Goal: Task Accomplishment & Management: Use online tool/utility

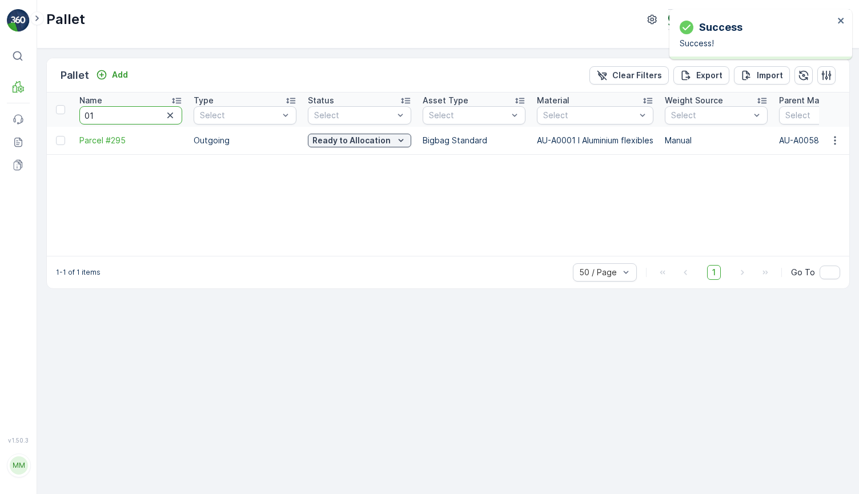
type input "010"
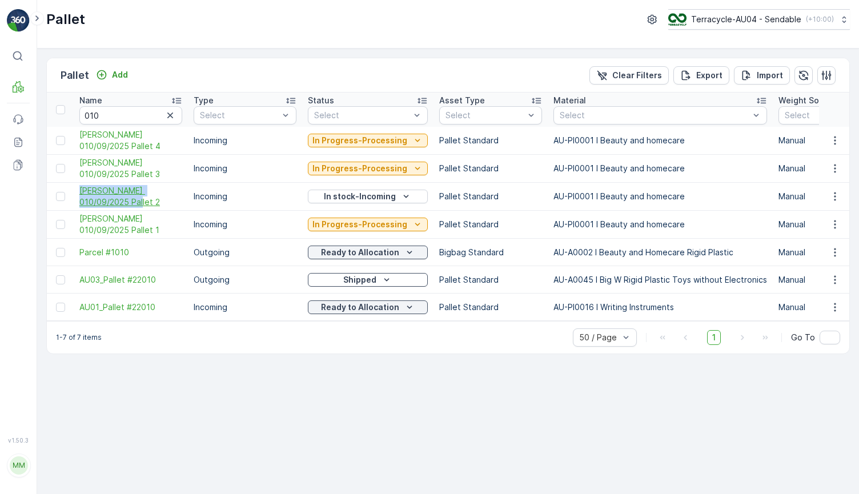
drag, startPoint x: 74, startPoint y: 186, endPoint x: 122, endPoint y: 200, distance: 50.2
click at [122, 200] on td "[PERSON_NAME] 010/09/2025 Pallet 2" at bounding box center [131, 197] width 114 height 28
copy span "[PERSON_NAME] 010/09/2025 Pallet 2"
drag, startPoint x: 135, startPoint y: 112, endPoint x: 59, endPoint y: 101, distance: 76.2
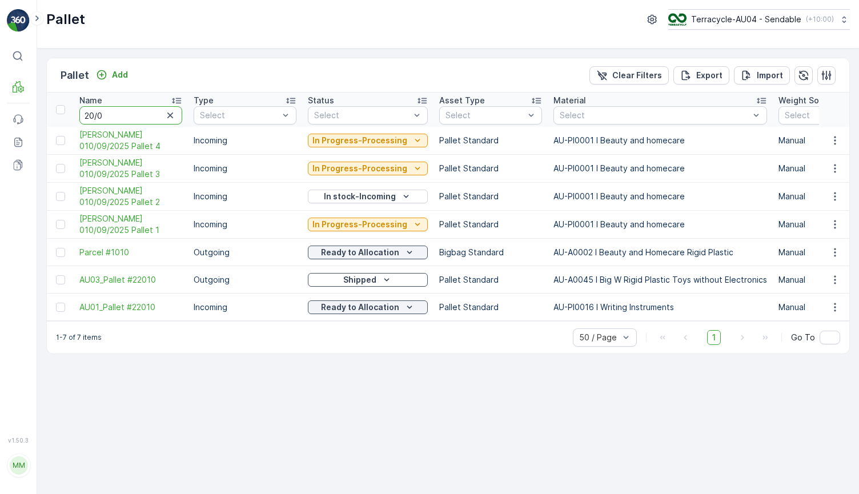
type input "20/08"
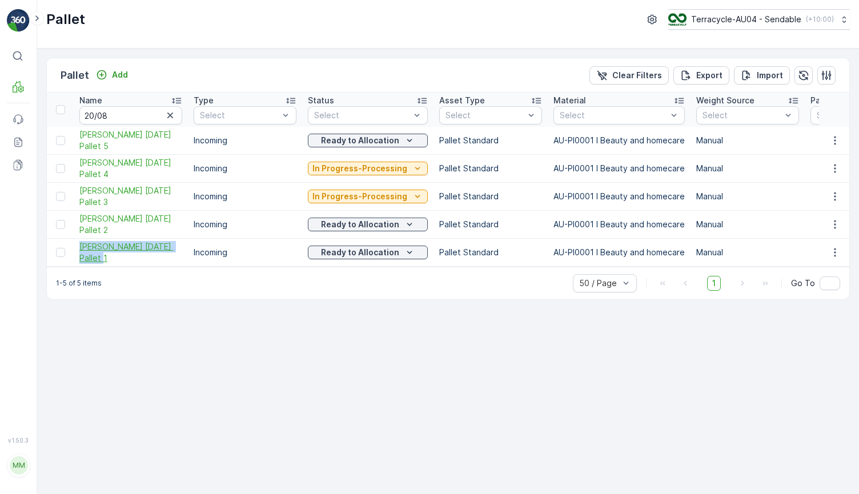
drag, startPoint x: 73, startPoint y: 244, endPoint x: 123, endPoint y: 255, distance: 51.4
copy span "[PERSON_NAME] [DATE] Pallet 1"
click at [115, 251] on span "FD Mecca 20/08/2025 Pallet 1" at bounding box center [130, 252] width 103 height 23
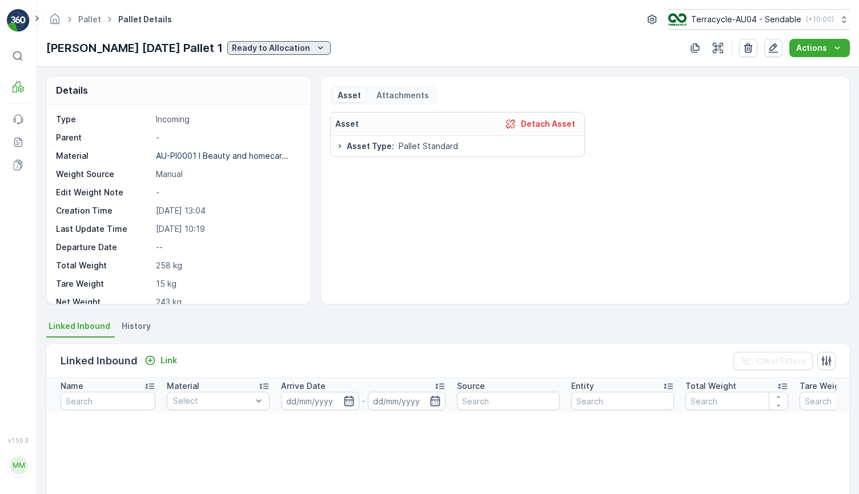
click at [259, 45] on p "Ready to Allocation" at bounding box center [271, 47] width 78 height 11
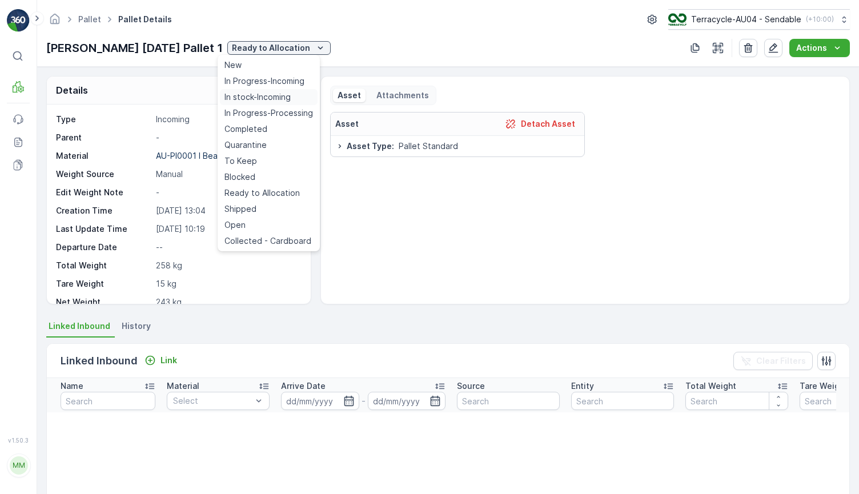
click at [274, 98] on span "In stock-Incoming" at bounding box center [257, 96] width 66 height 11
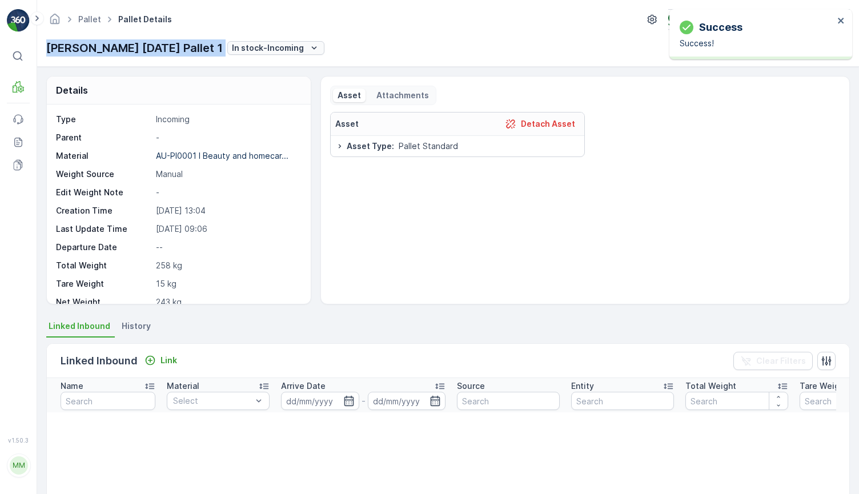
drag, startPoint x: 43, startPoint y: 50, endPoint x: 220, endPoint y: 53, distance: 177.1
click at [220, 53] on div "Pallet Pallet Details Terracycle-AU04 - Sendable ( +10:00 ) FD Mecca 20/08/2025…" at bounding box center [448, 33] width 822 height 67
copy p "FD Mecca 20/08/2025 Pallet 1"
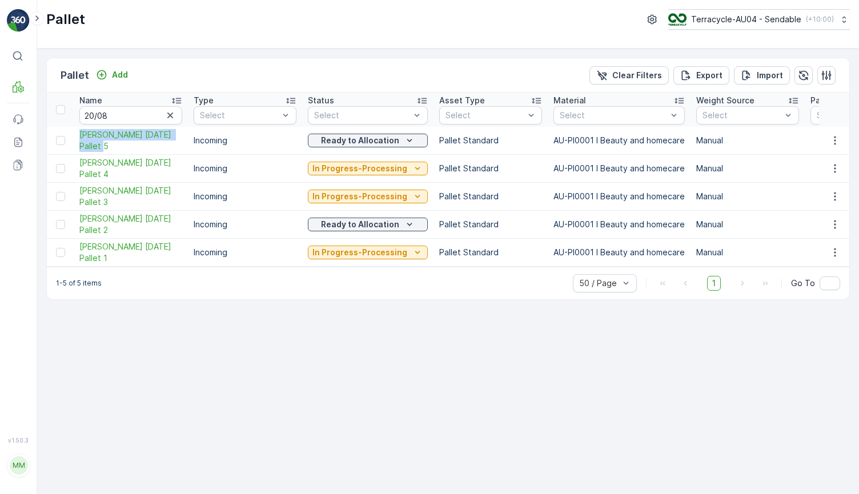
drag, startPoint x: 70, startPoint y: 131, endPoint x: 139, endPoint y: 152, distance: 72.3
copy span "[PERSON_NAME] [DATE] Pallet 5"
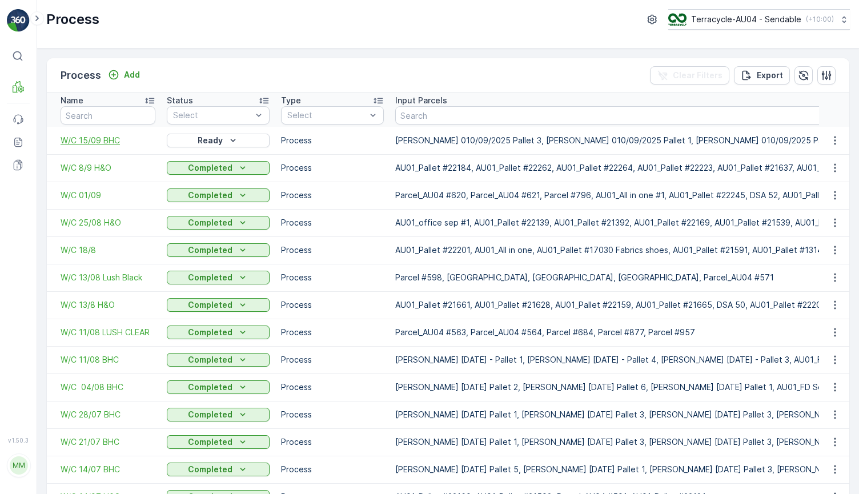
click at [73, 145] on span "W/C 15/09 BHC" at bounding box center [108, 140] width 95 height 11
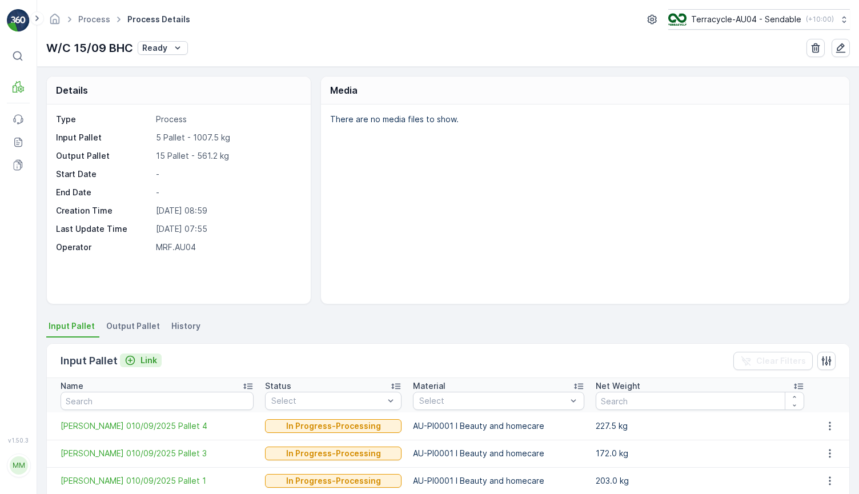
click at [144, 356] on p "Link" at bounding box center [148, 360] width 17 height 11
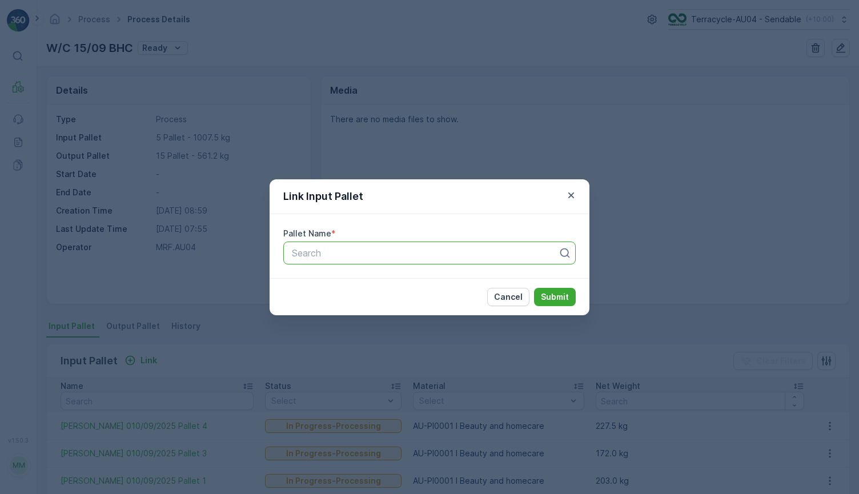
click at [333, 262] on div "Search" at bounding box center [429, 253] width 292 height 23
paste input "[PERSON_NAME] 010/09/2025 Pallet 2"
type input "[PERSON_NAME] 010/09/2025 Pallet 2"
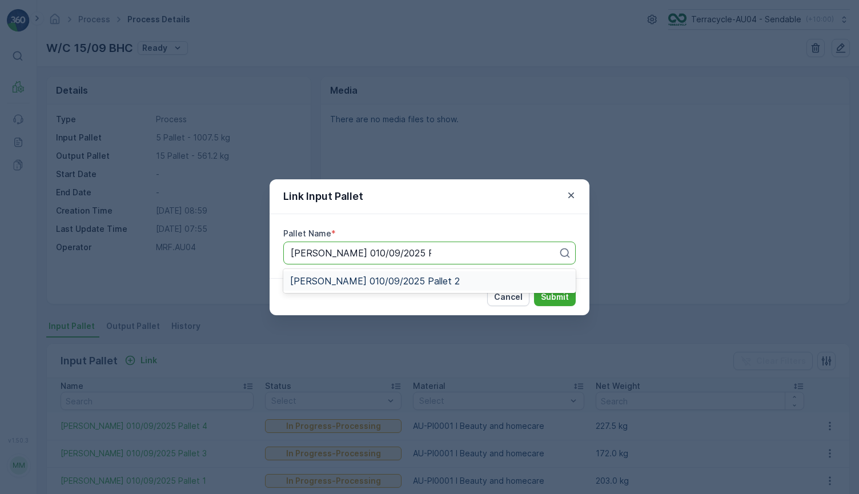
click at [398, 287] on div "[PERSON_NAME] 010/09/2025 Pallet 2" at bounding box center [429, 280] width 292 height 19
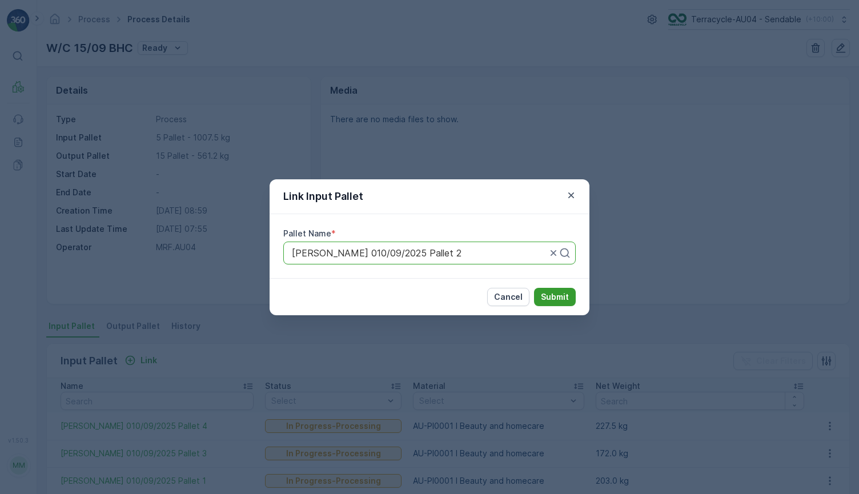
click at [548, 289] on button "Submit" at bounding box center [555, 297] width 42 height 18
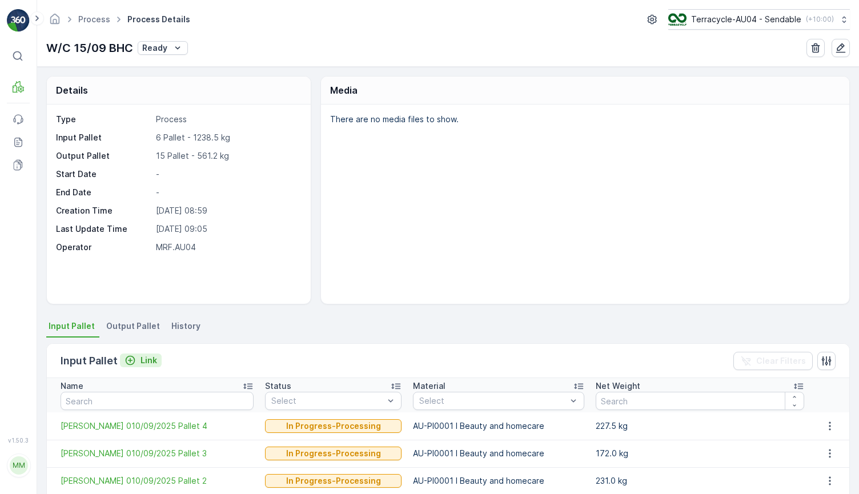
click at [144, 358] on p "Link" at bounding box center [148, 360] width 17 height 11
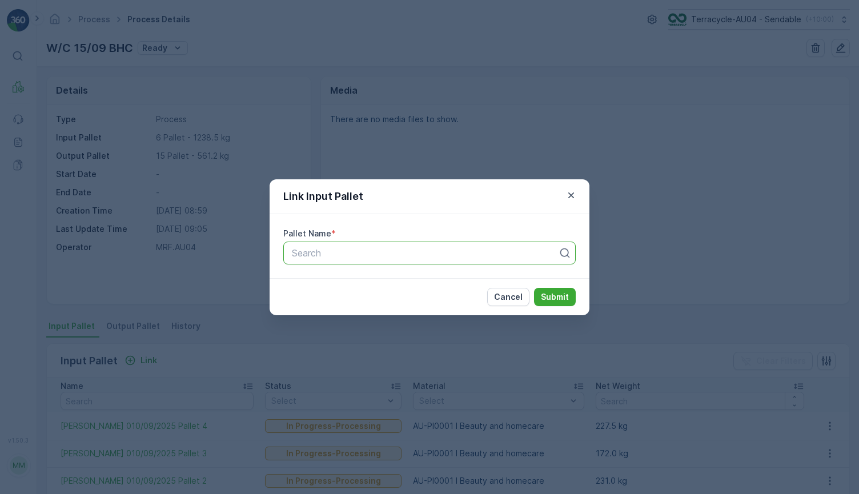
paste input "FD Mecca 20/08/2025 Pallet 1"
type input "FD Mecca 20/08/2025 Pallet 1"
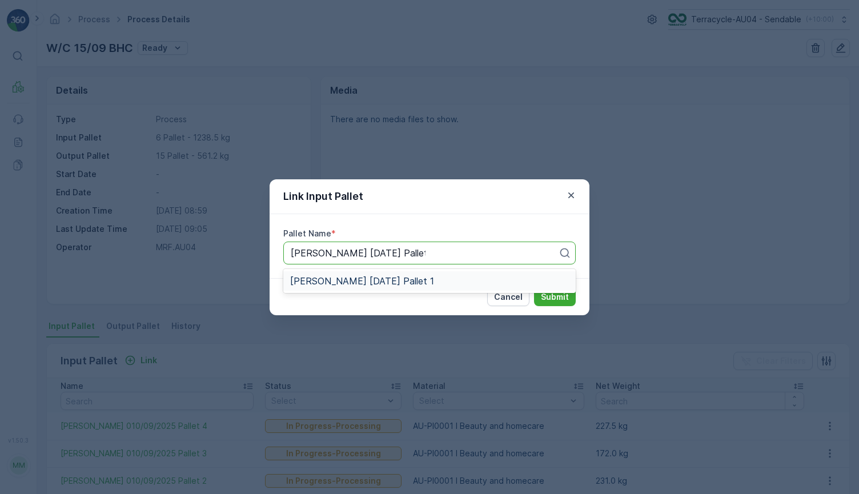
click at [427, 282] on div "FD Mecca 20/08/2025 Pallet 1" at bounding box center [429, 281] width 279 height 10
click at [573, 299] on button "Submit" at bounding box center [555, 297] width 42 height 18
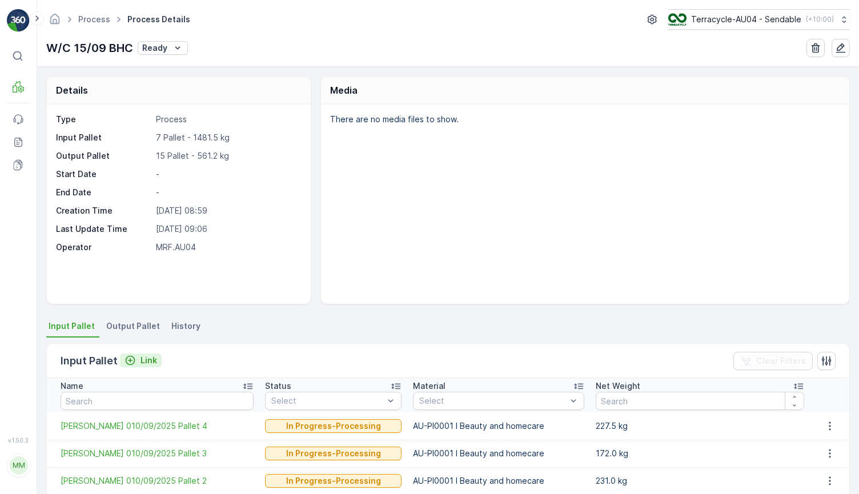
click at [141, 358] on p "Link" at bounding box center [148, 360] width 17 height 11
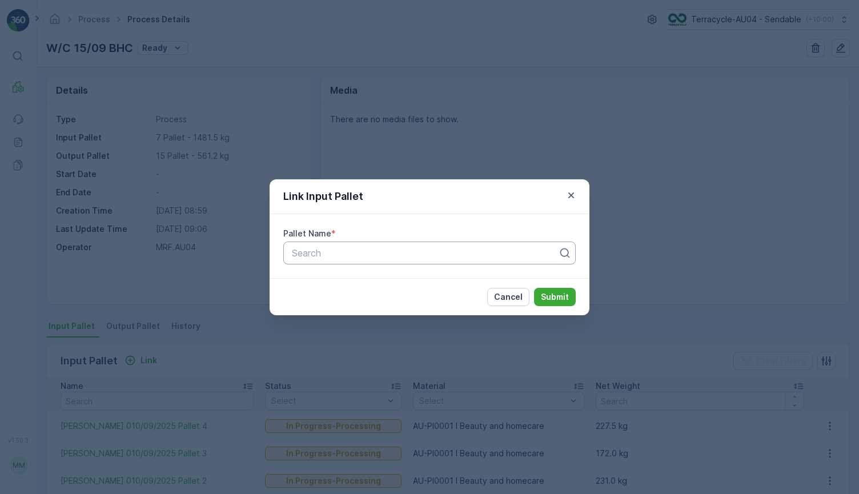
click at [399, 261] on div "Search" at bounding box center [429, 253] width 292 height 23
paste input "[PERSON_NAME] [DATE] Pallet 5"
type input "[PERSON_NAME] [DATE] Pallet 5"
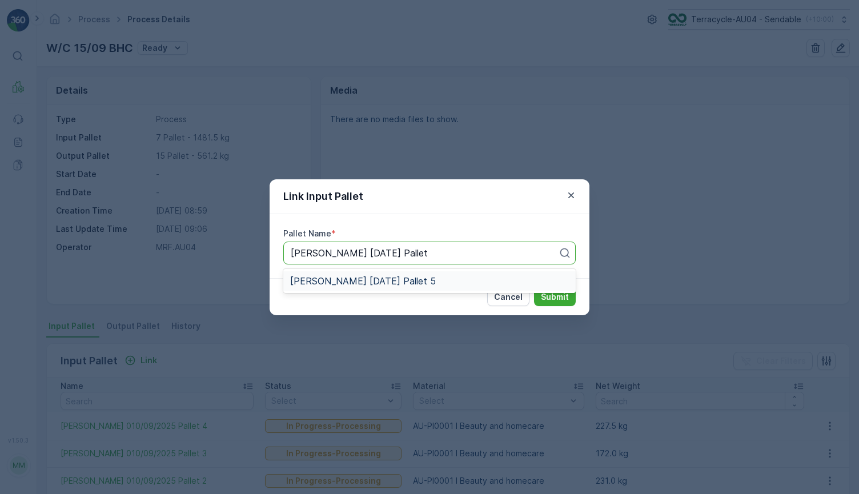
click at [499, 286] on div "[PERSON_NAME] [DATE] Pallet 5" at bounding box center [429, 280] width 292 height 19
click at [549, 300] on p "Submit" at bounding box center [555, 296] width 28 height 11
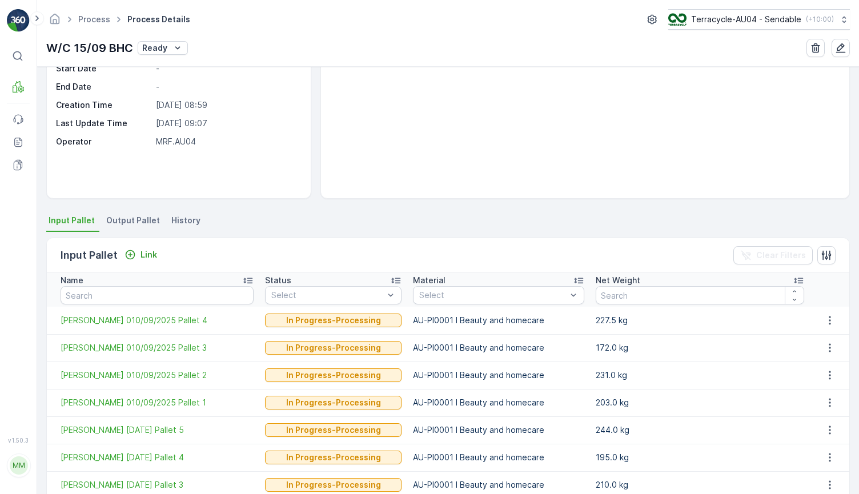
scroll to position [186, 0]
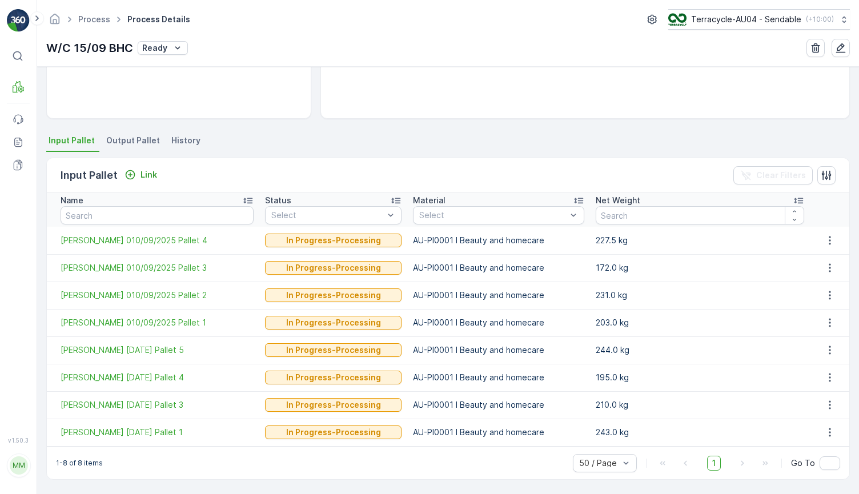
click at [131, 126] on div "Details Type Process Input Pallet 8 Pallet - 1725.5 kg Output Pallet 15 Pallet …" at bounding box center [448, 280] width 822 height 427
click at [130, 134] on li "Output Pallet" at bounding box center [134, 141] width 61 height 19
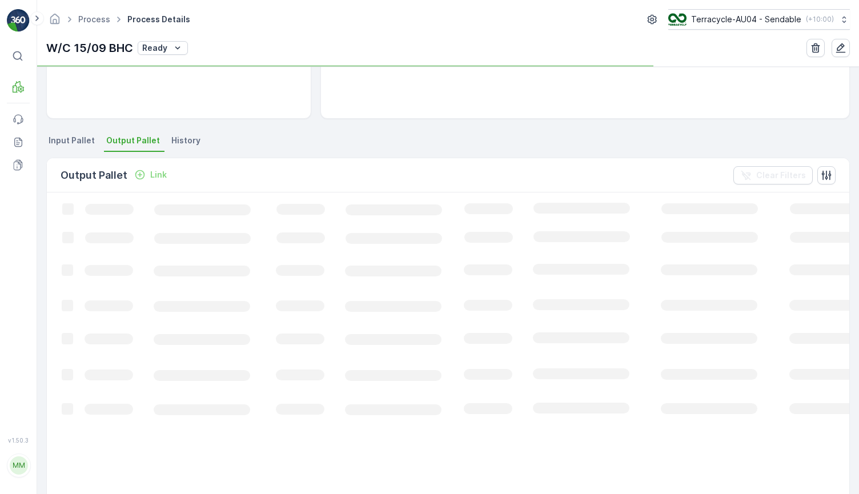
scroll to position [186, 0]
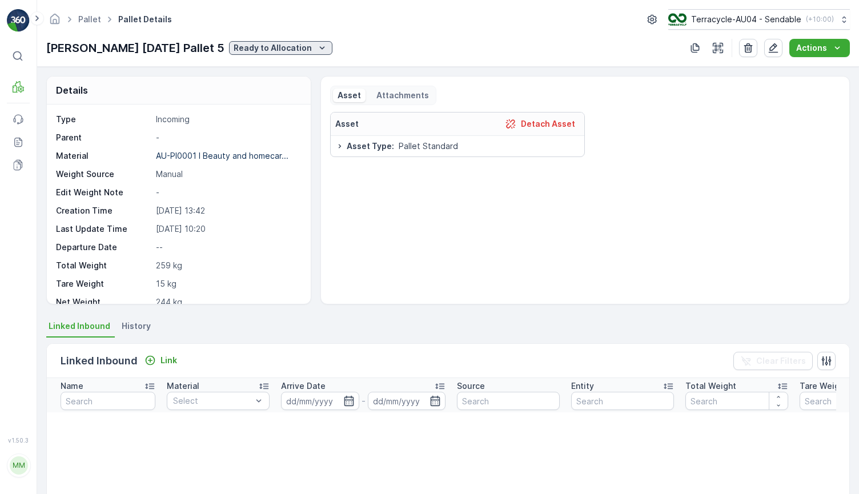
click at [269, 42] on button "Ready to Allocation" at bounding box center [280, 48] width 103 height 14
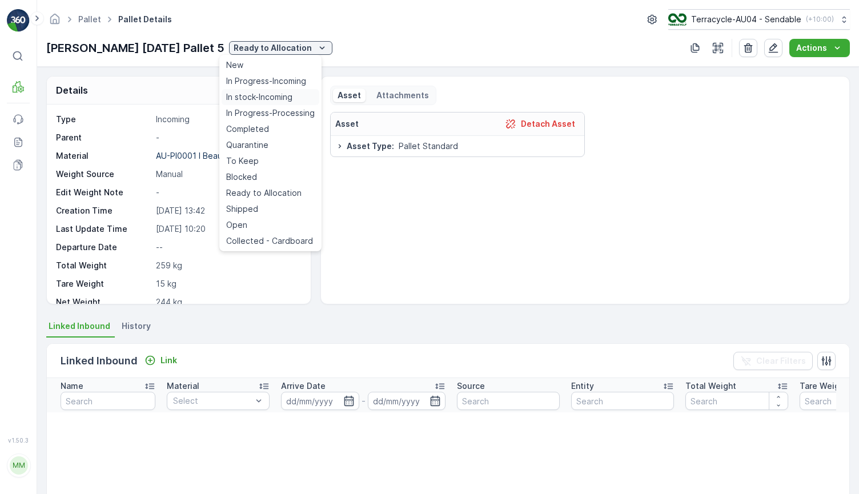
click at [264, 99] on span "In stock-Incoming" at bounding box center [259, 96] width 66 height 11
